Goal: Information Seeking & Learning: Learn about a topic

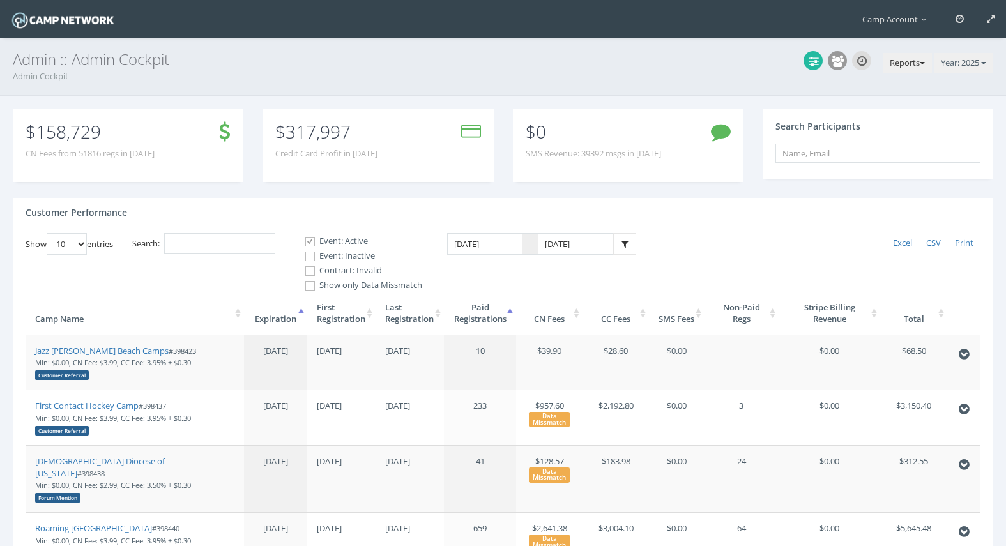
click at [906, 68] on button "Reports" at bounding box center [907, 63] width 49 height 20
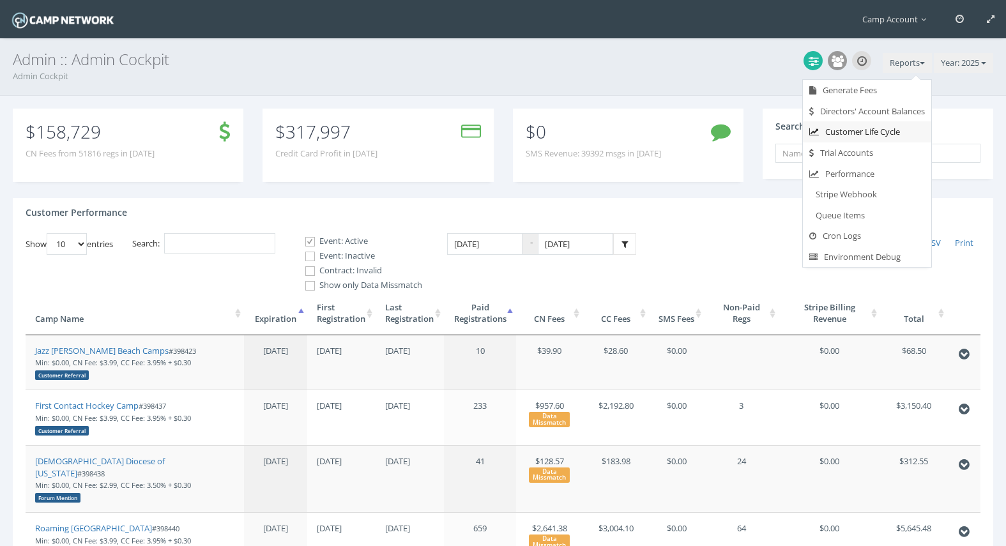
click at [882, 134] on link "Customer Life Cycle" at bounding box center [867, 131] width 128 height 21
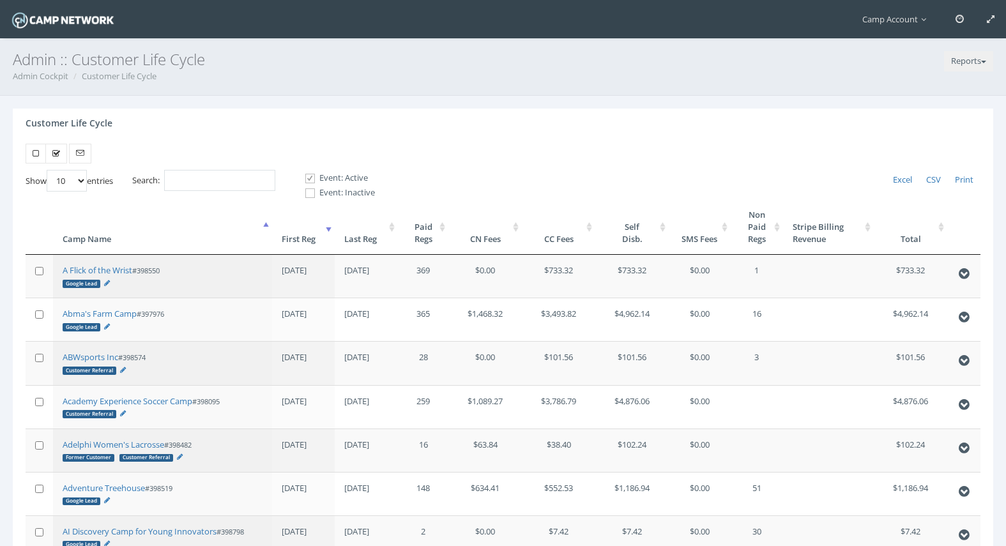
click at [286, 237] on th "First Reg" at bounding box center [303, 227] width 63 height 56
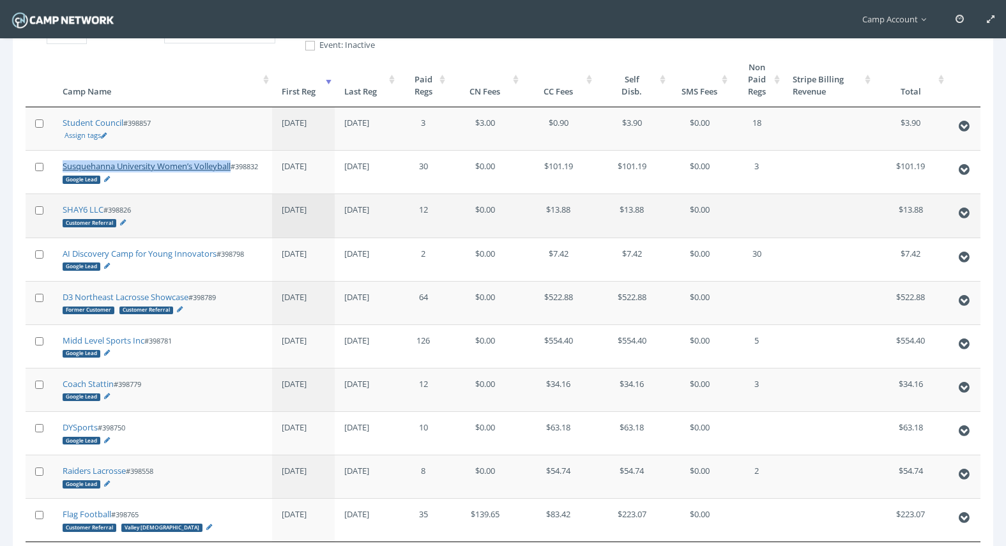
scroll to position [284, 0]
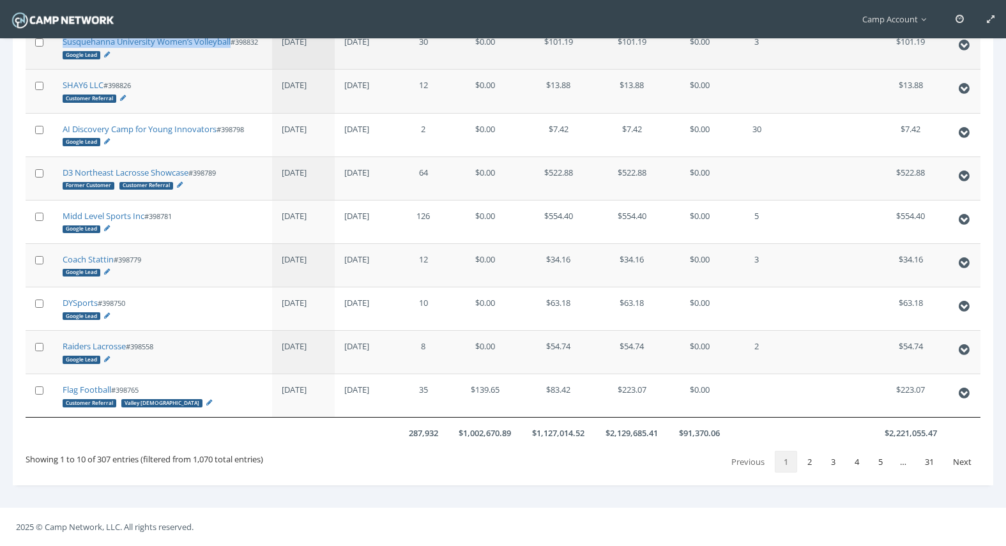
drag, startPoint x: 104, startPoint y: 318, endPoint x: 148, endPoint y: 40, distance: 281.4
click at [0, 0] on main "Camp Account My Profile My Events My Team" at bounding box center [503, 137] width 1006 height 819
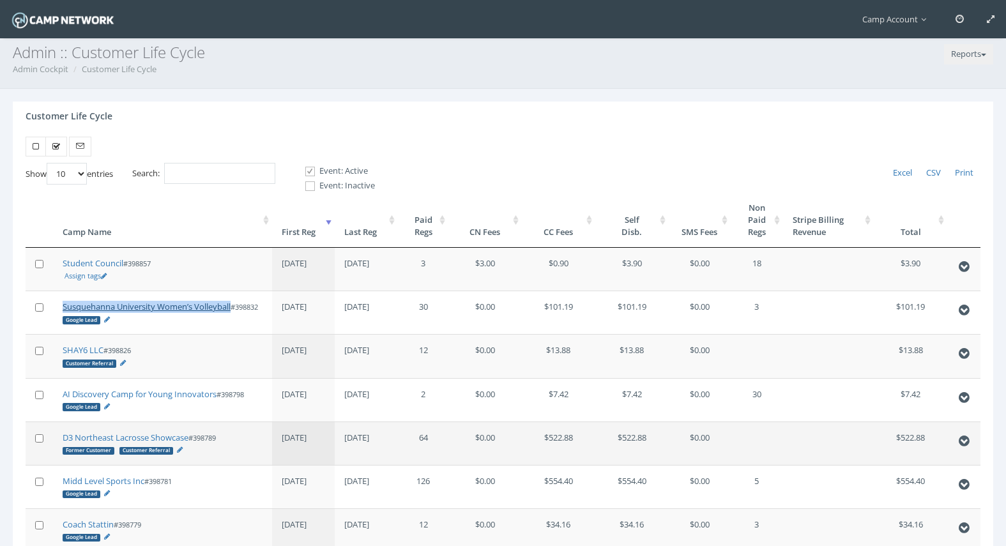
scroll to position [0, 0]
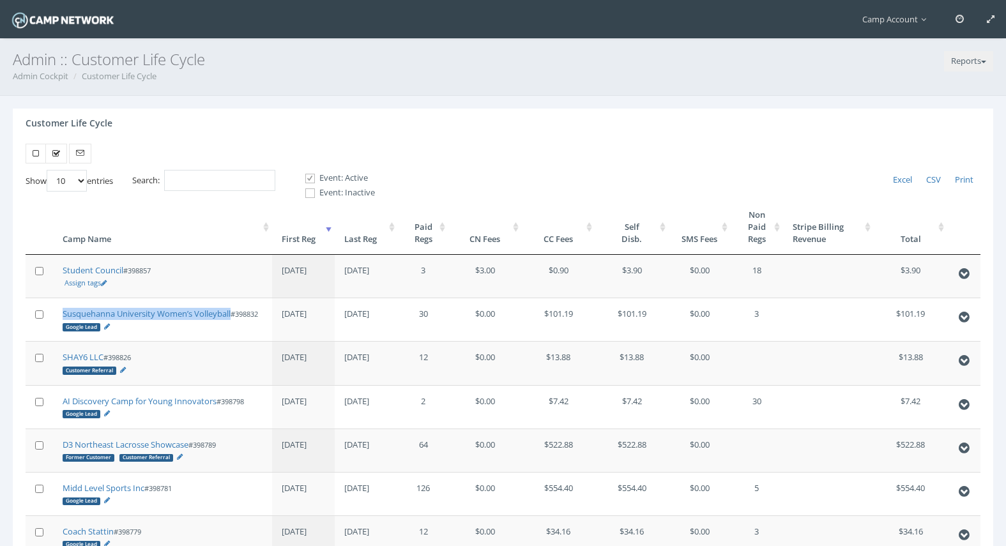
click at [420, 236] on th "Paid Regs" at bounding box center [423, 227] width 50 height 56
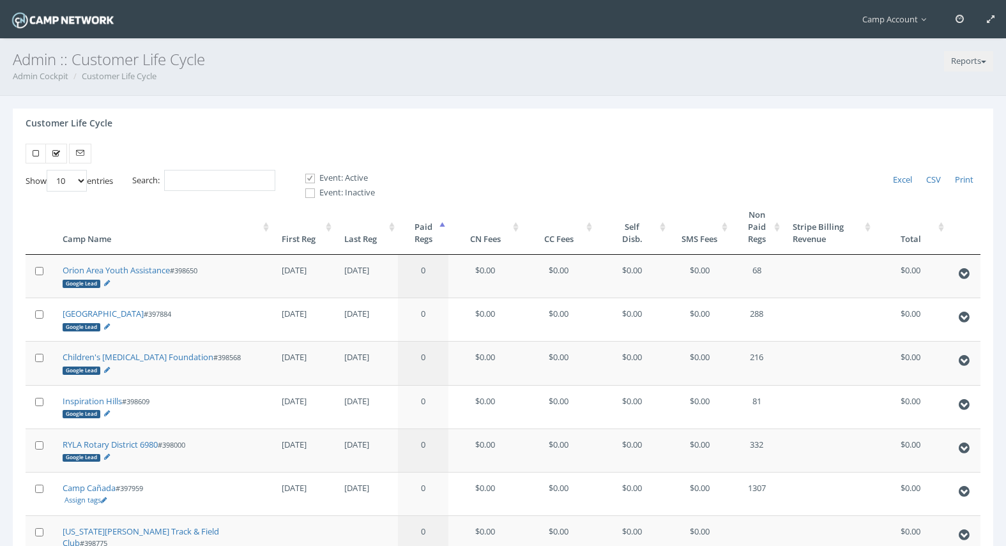
click at [420, 236] on th "Paid Regs" at bounding box center [423, 227] width 50 height 56
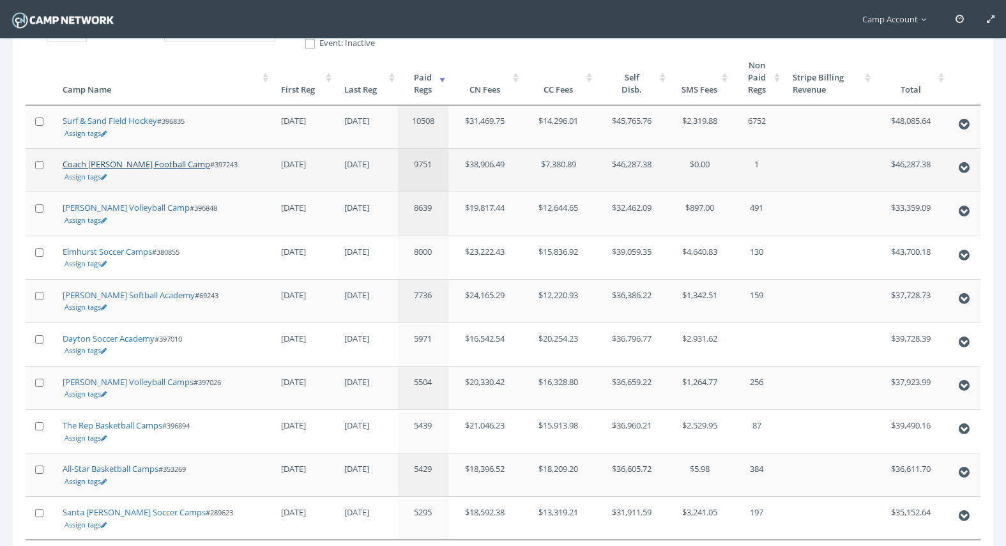
scroll to position [272, 0]
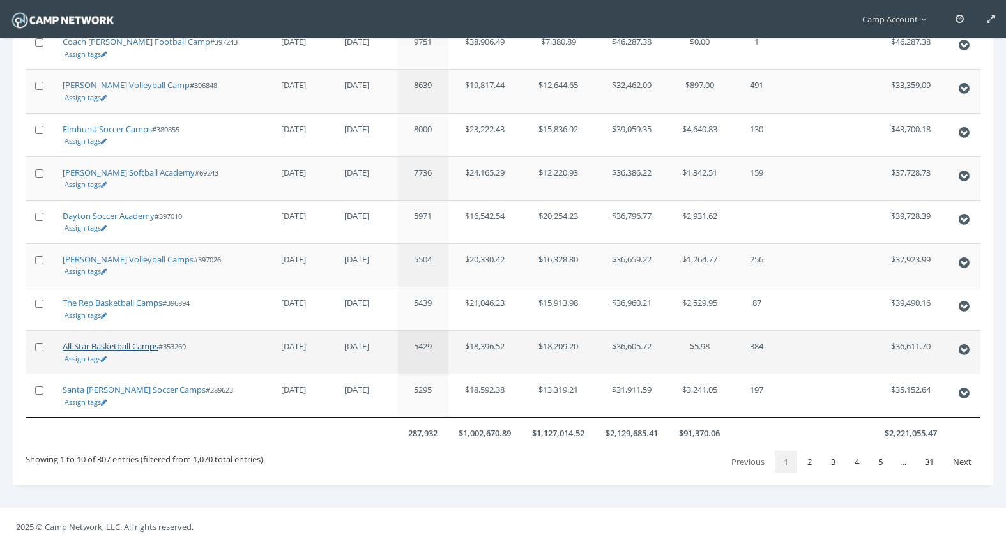
click at [107, 348] on link "All-Star Basketball Camps" at bounding box center [111, 347] width 96 height 12
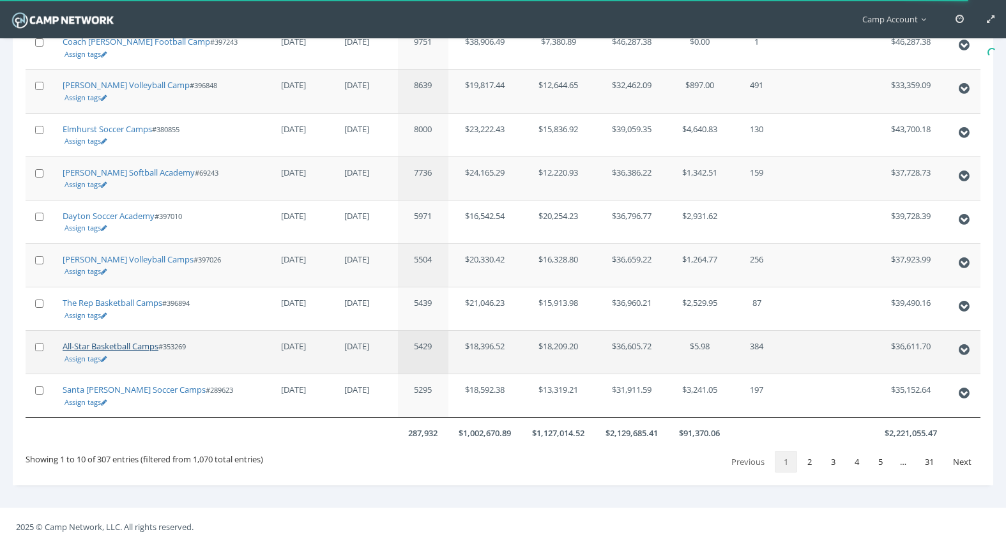
click at [132, 348] on link "All-Star Basketball Camps" at bounding box center [111, 347] width 96 height 12
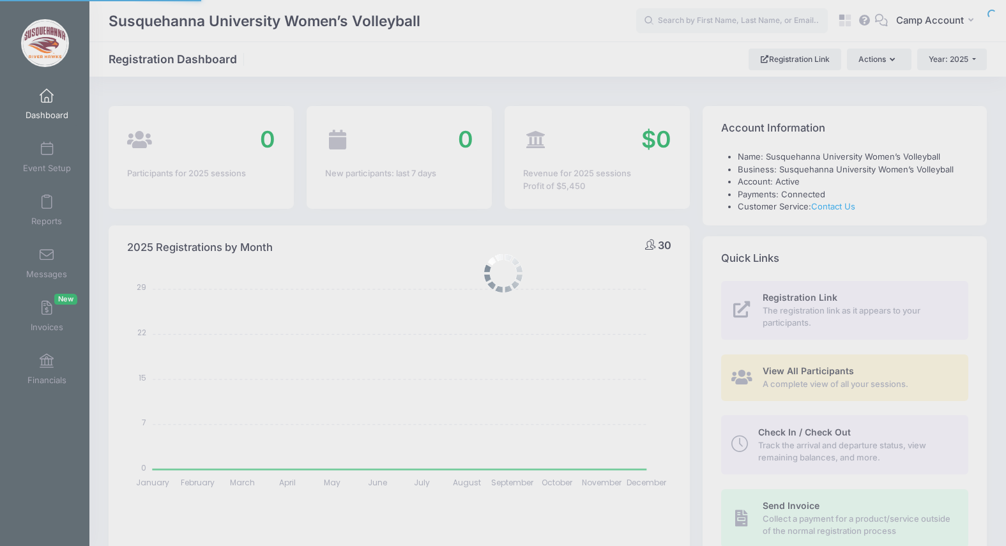
select select
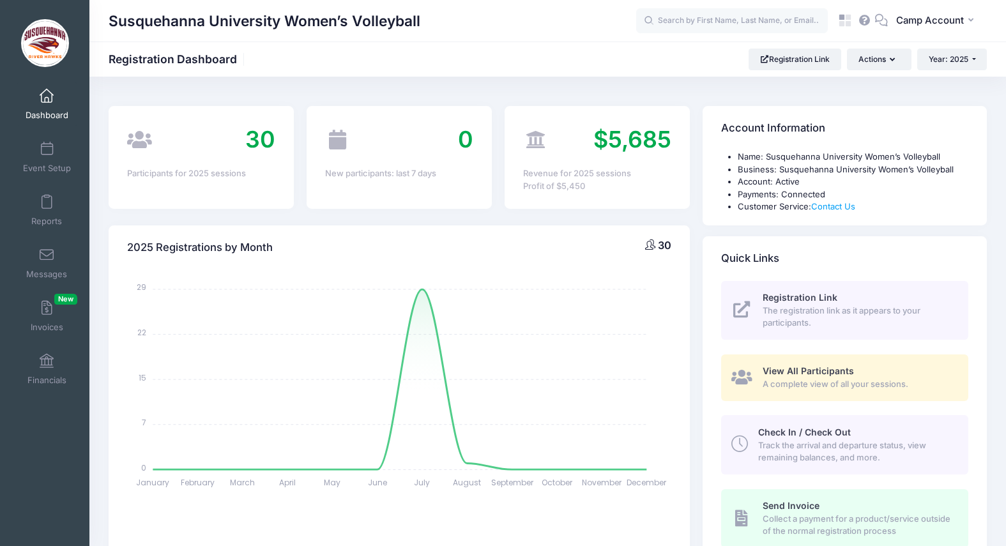
click at [804, 367] on span "View All Participants" at bounding box center [808, 370] width 91 height 11
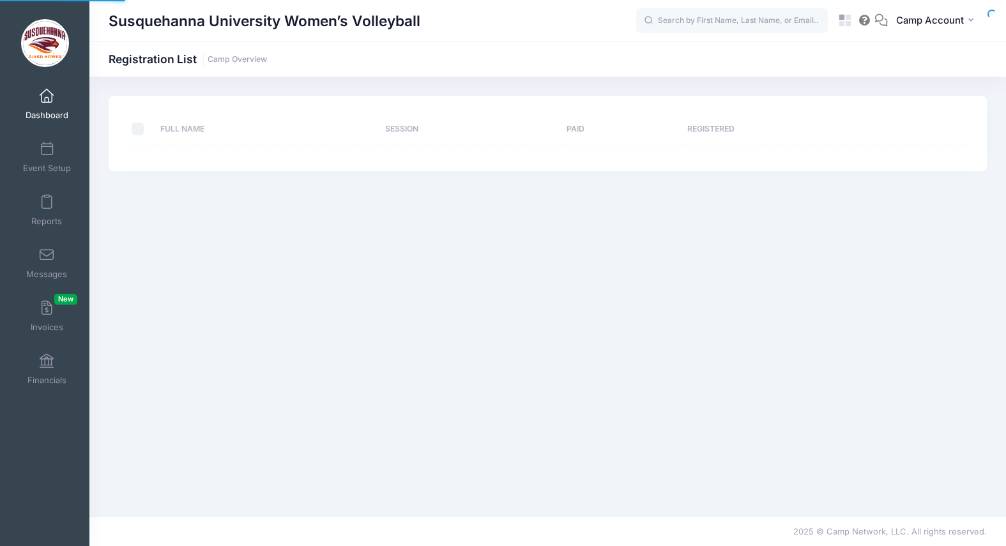
select select "10"
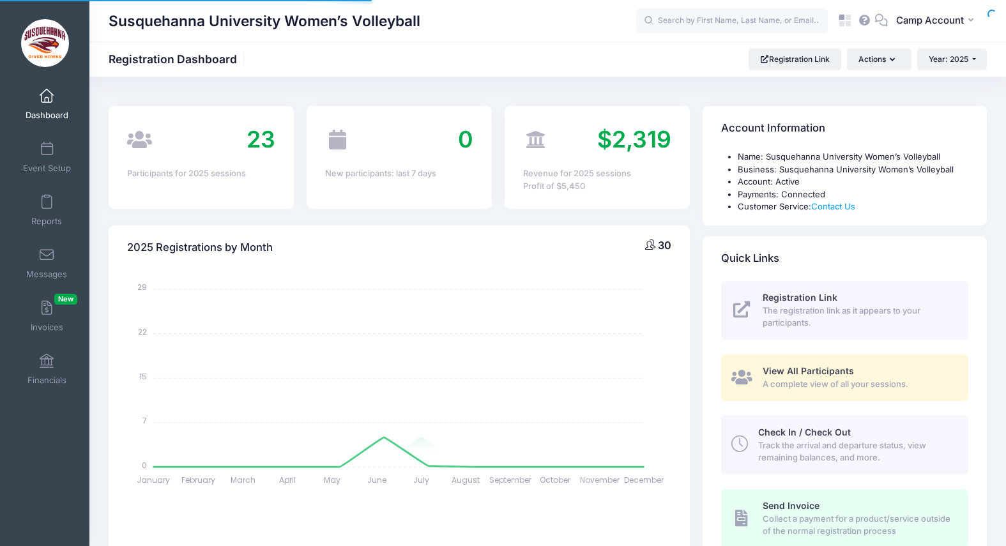
select select
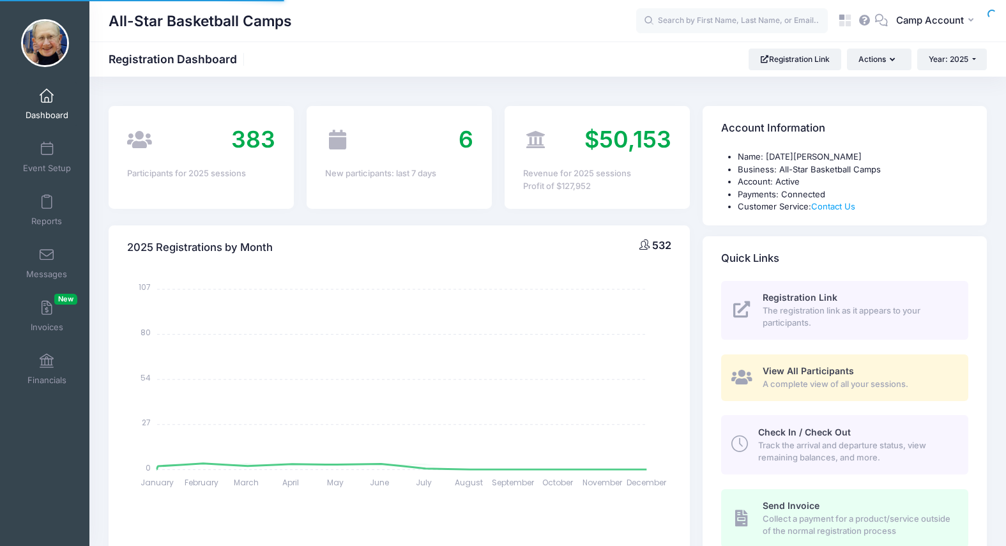
select select
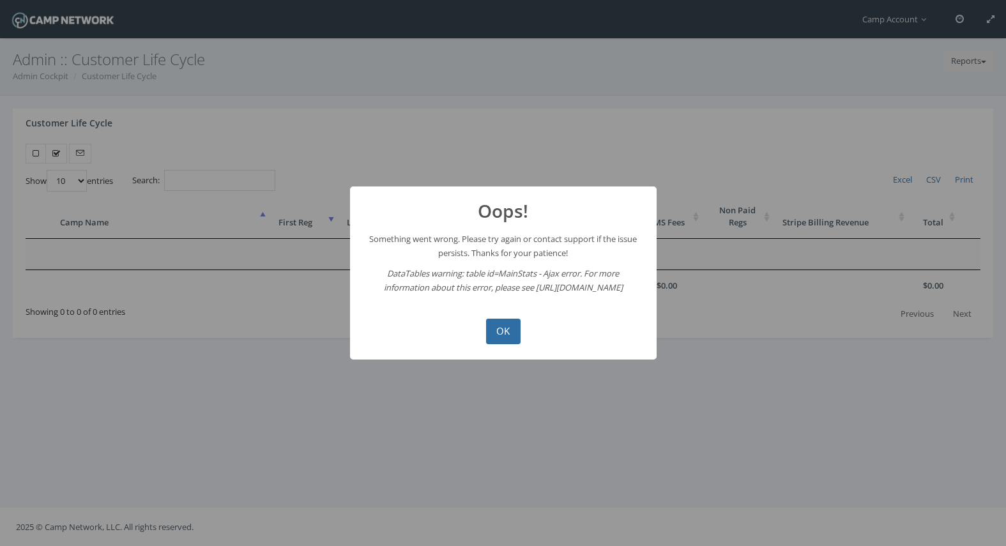
click at [499, 322] on button "OK" at bounding box center [503, 332] width 35 height 26
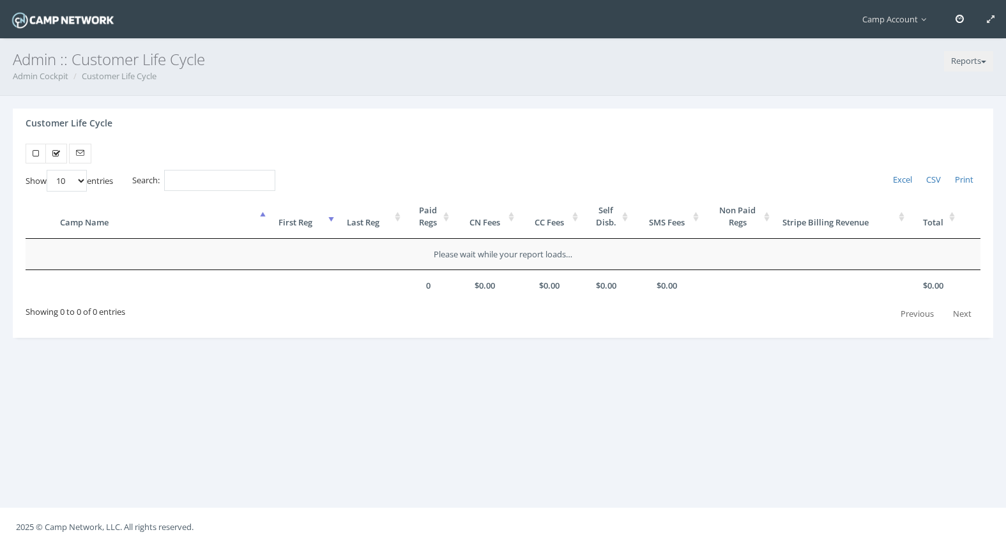
click at [971, 21] on link at bounding box center [959, 19] width 31 height 38
click at [964, 21] on span at bounding box center [960, 19] width 8 height 8
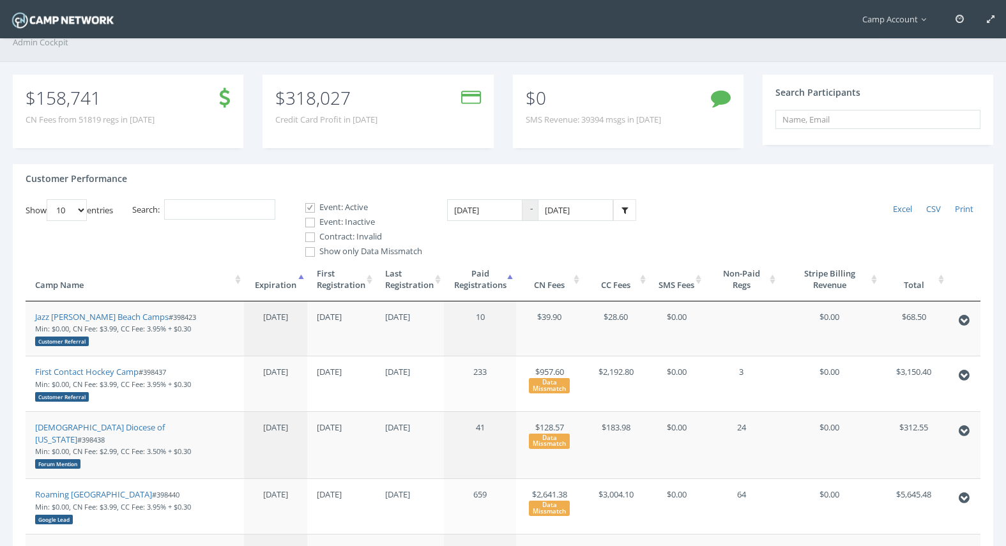
scroll to position [64, 0]
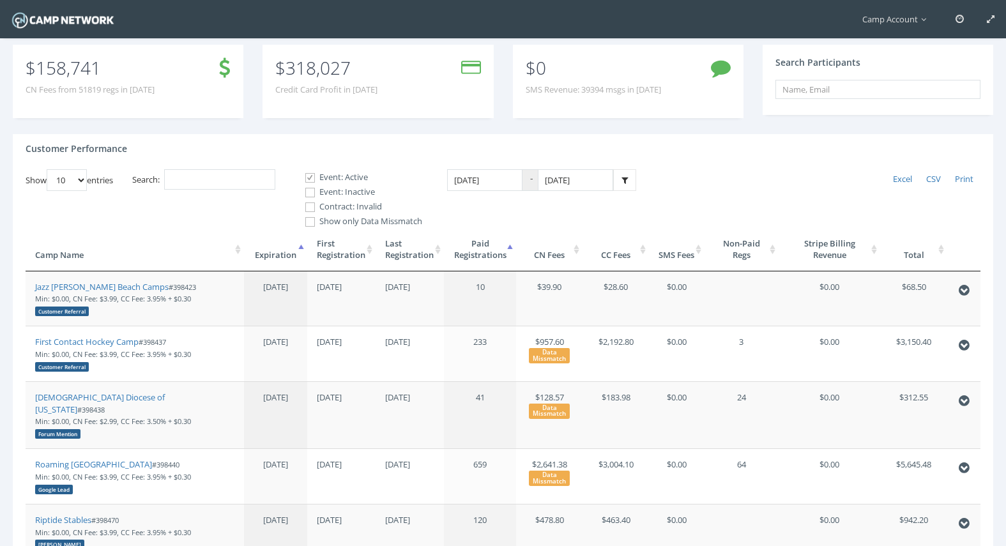
click at [487, 247] on th "Paid Registrations" at bounding box center [480, 249] width 72 height 43
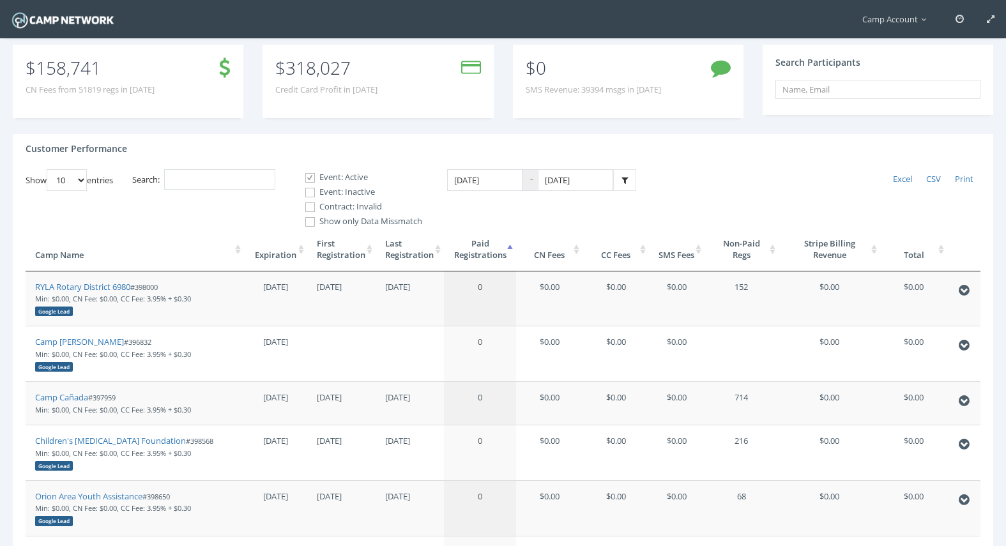
click at [487, 247] on th "Paid Registrations" at bounding box center [480, 249] width 72 height 43
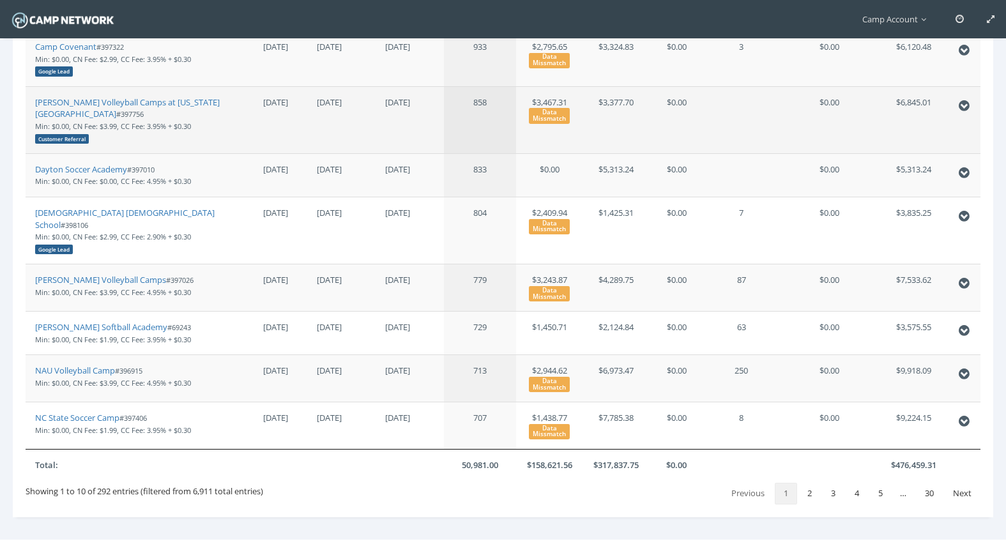
scroll to position [411, 0]
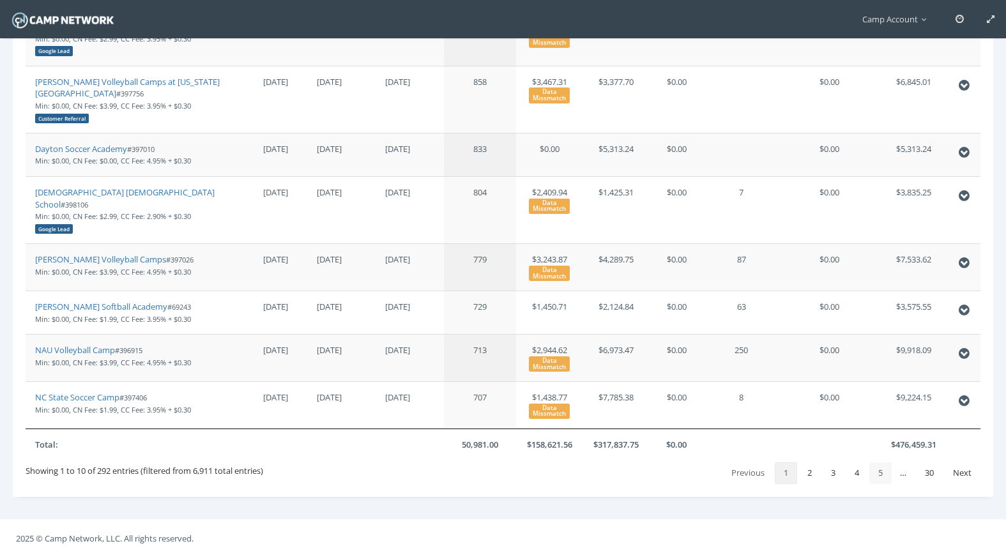
click at [875, 463] on link "5" at bounding box center [881, 474] width 22 height 22
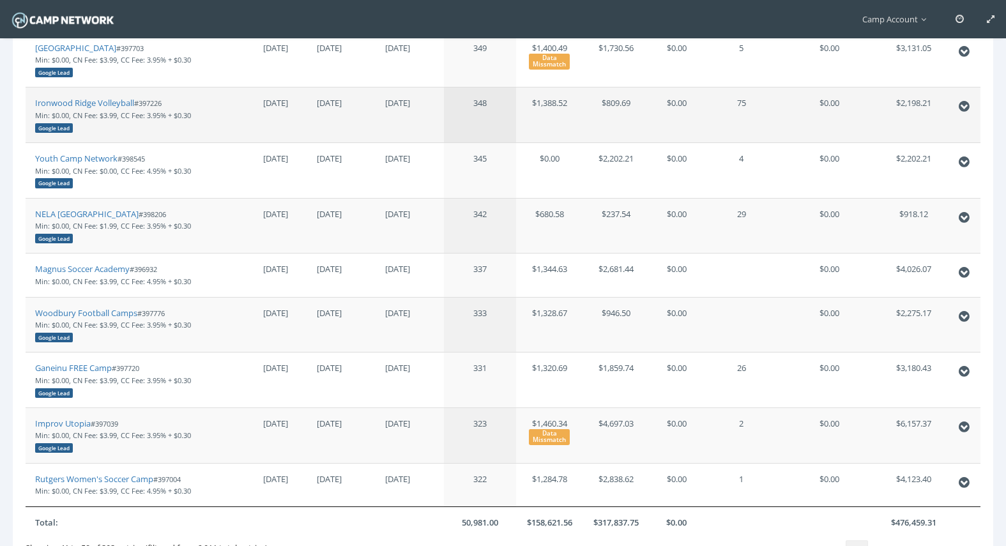
scroll to position [350, 0]
click at [114, 104] on link "Ironwood Ridge Volleyball" at bounding box center [84, 104] width 99 height 12
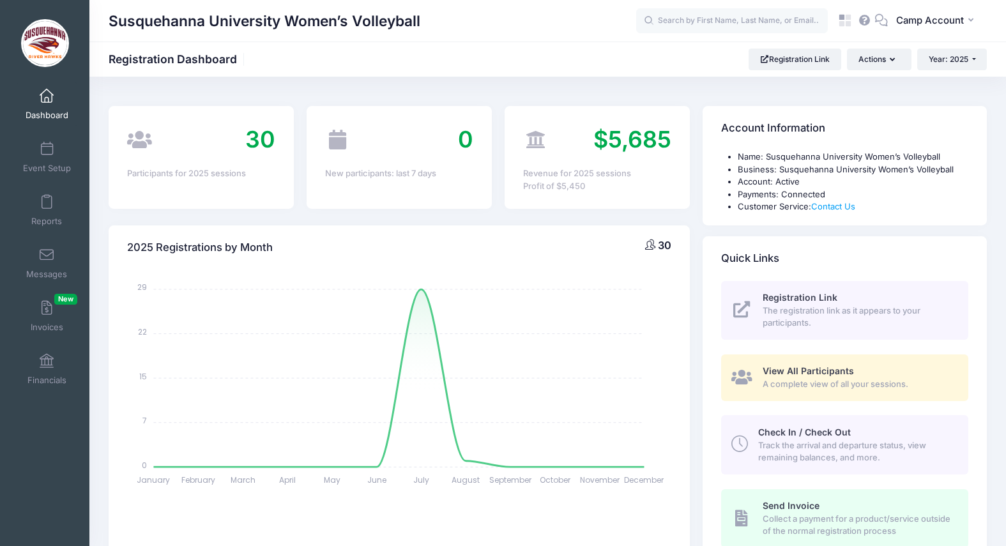
select select
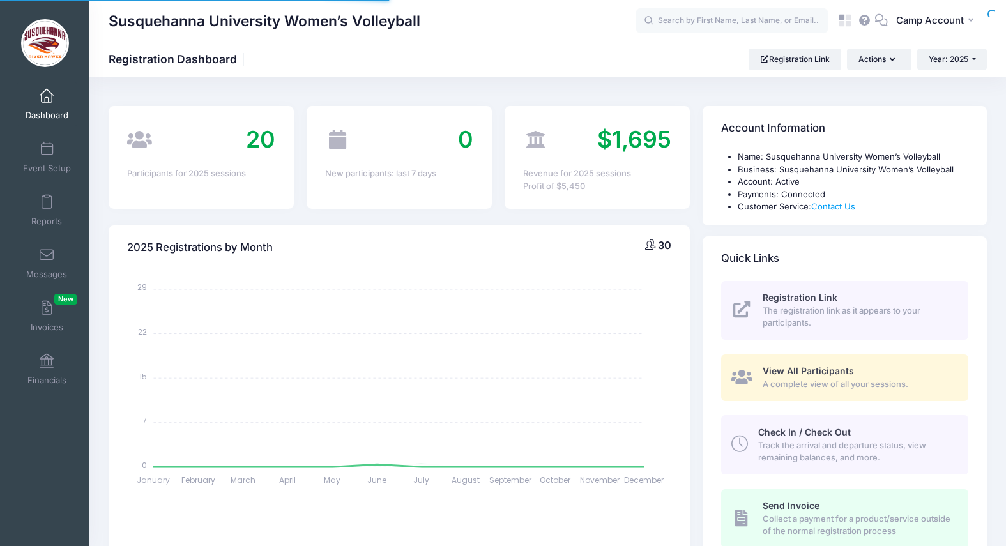
select select
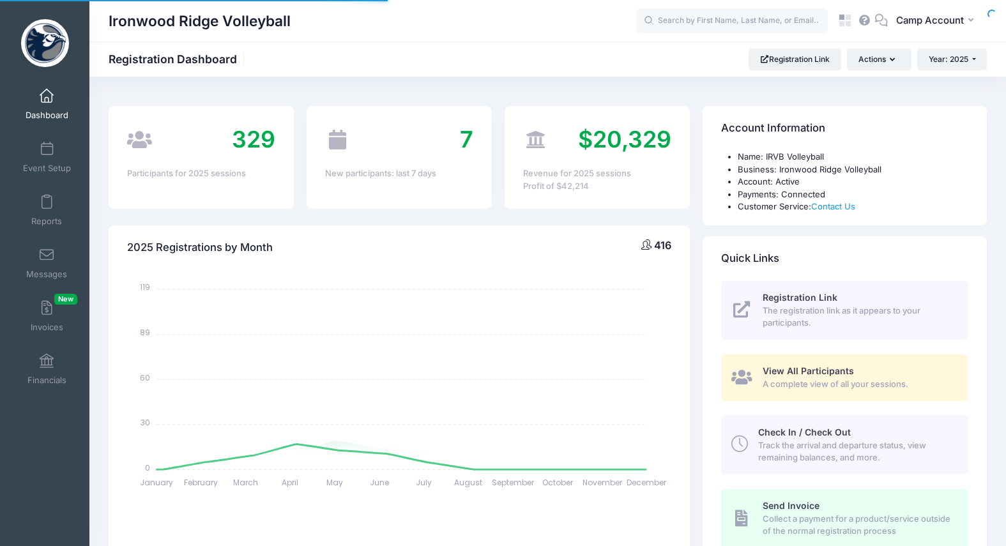
select select
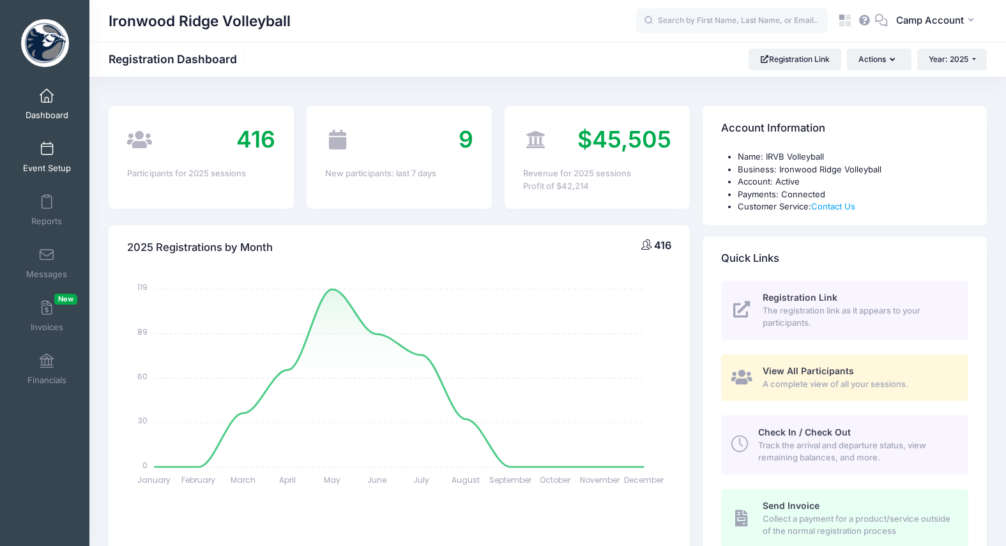
click at [52, 168] on span "Event Setup" at bounding box center [47, 168] width 48 height 11
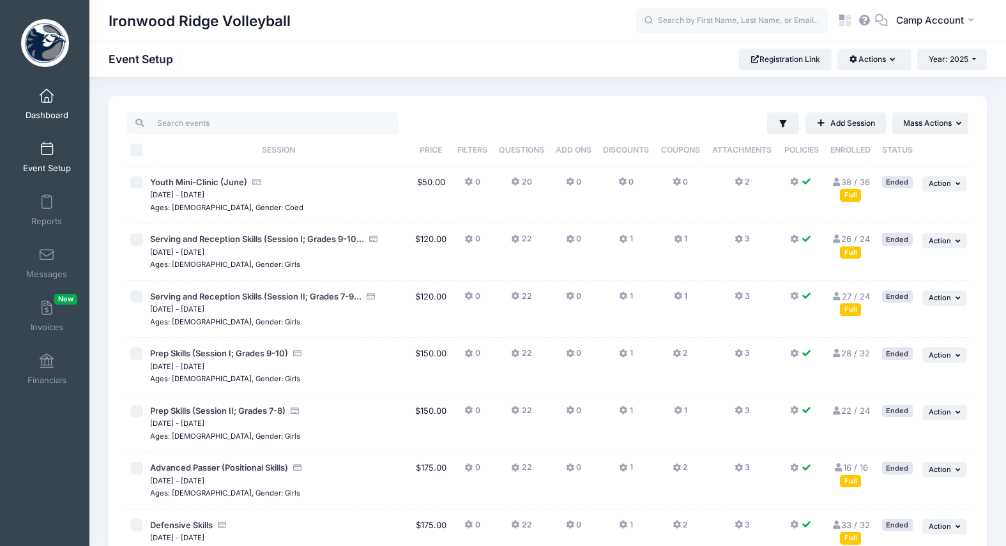
click at [59, 94] on link "Dashboard" at bounding box center [47, 104] width 61 height 45
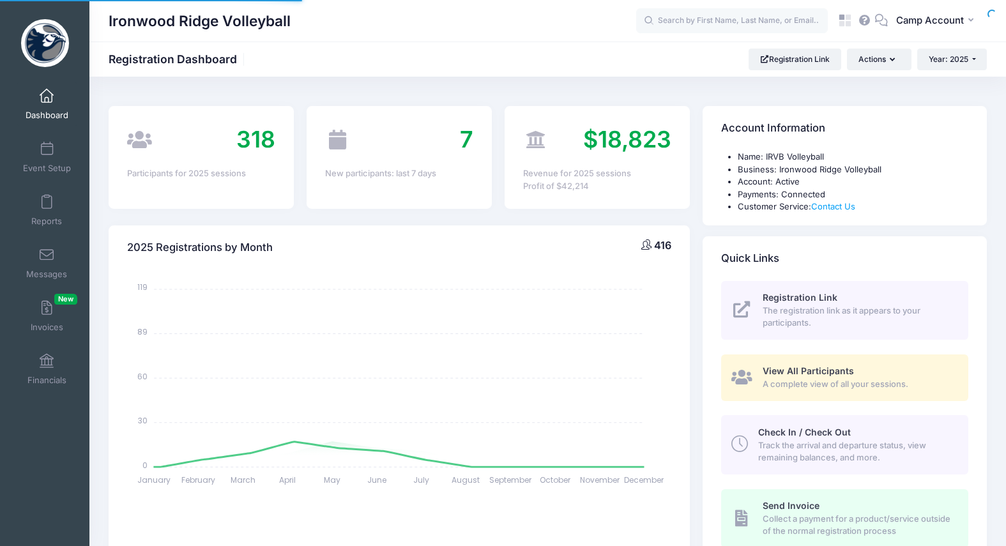
select select
